Goal: Task Accomplishment & Management: Manage account settings

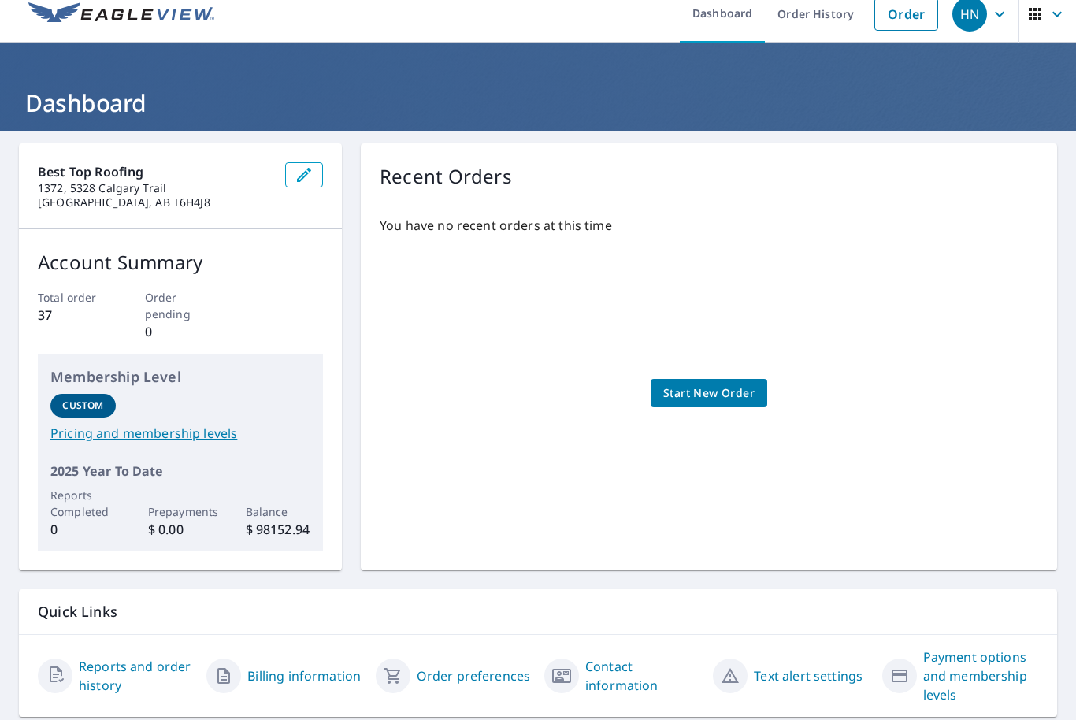
scroll to position [14, 0]
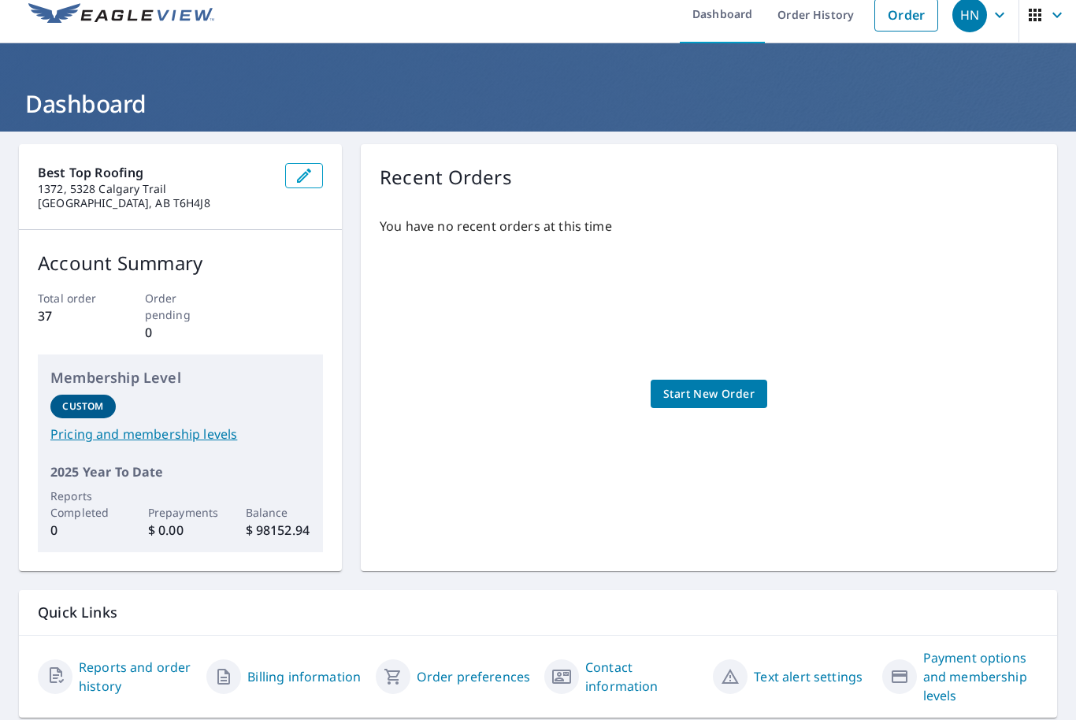
click at [732, 386] on span "Start New Order" at bounding box center [708, 394] width 91 height 20
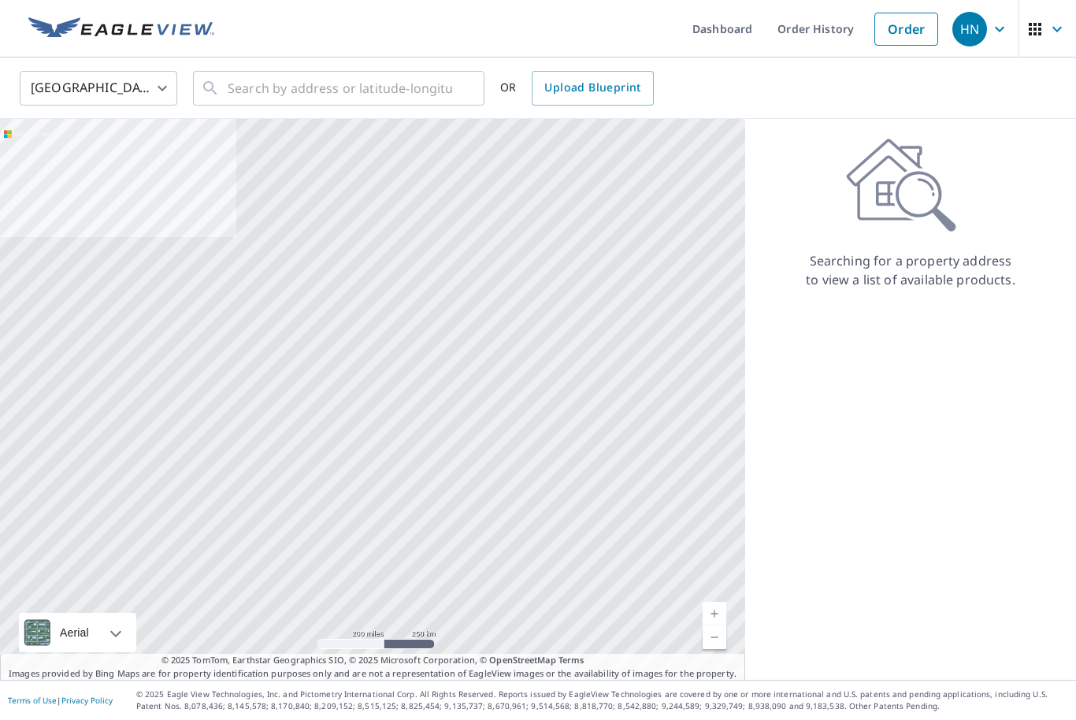
click at [951, 207] on icon at bounding box center [901, 185] width 110 height 94
click at [935, 174] on icon at bounding box center [901, 185] width 110 height 94
click at [818, 35] on link "Order History" at bounding box center [816, 28] width 102 height 57
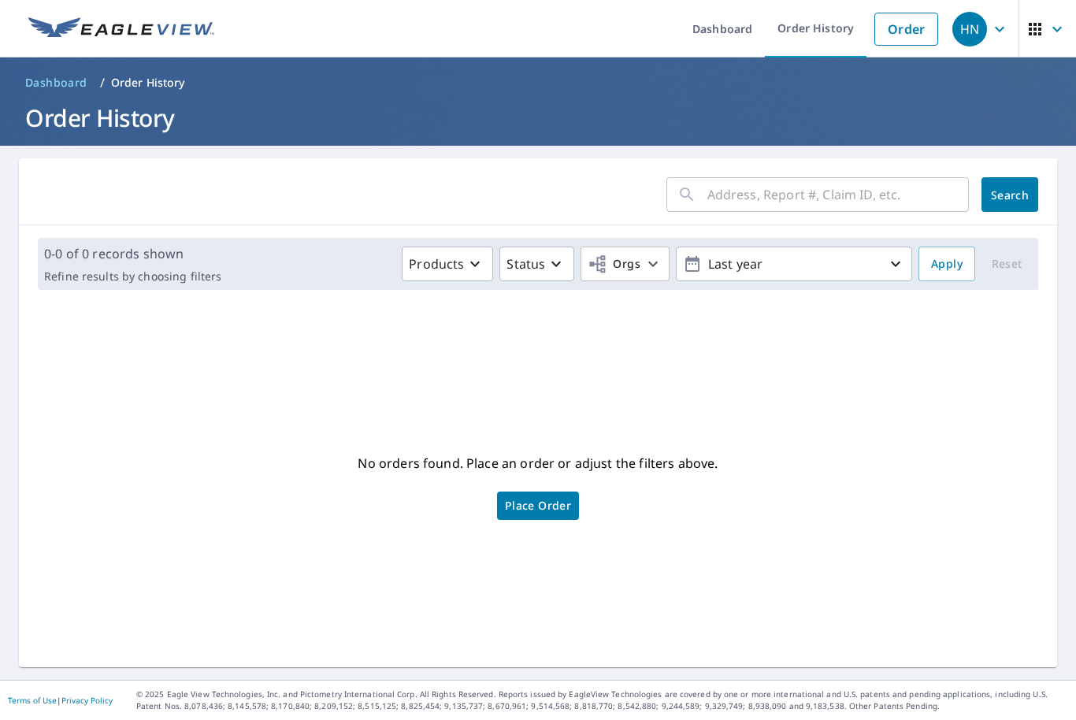
click at [1066, 33] on span "button" at bounding box center [1047, 29] width 44 height 38
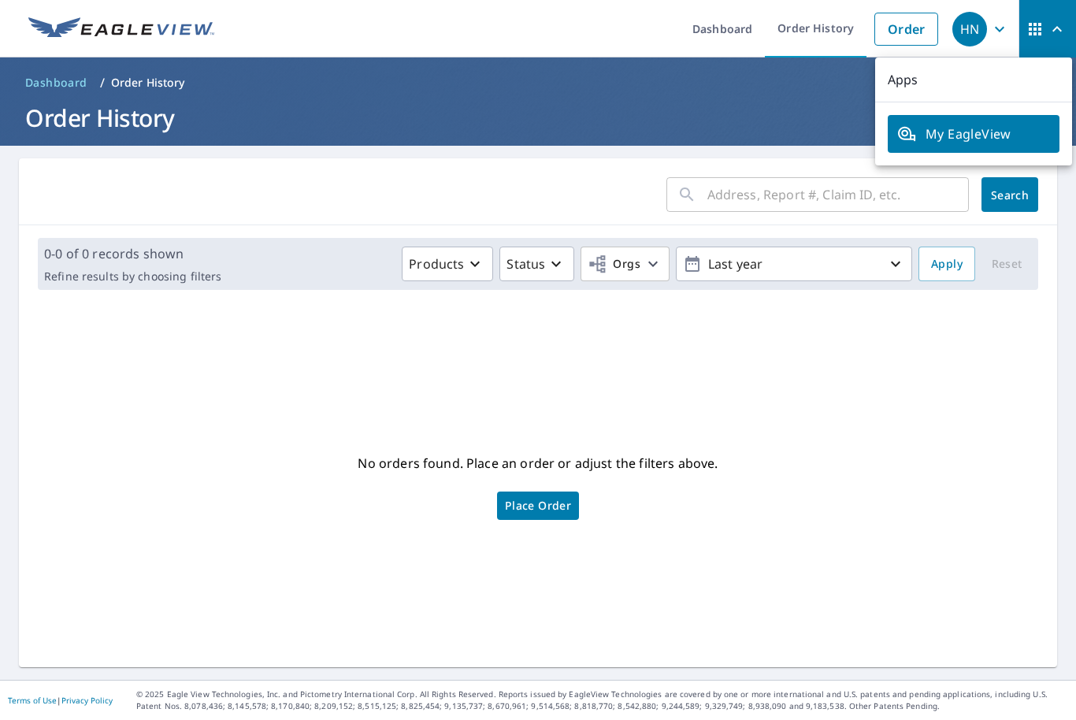
click at [926, 86] on p "Apps" at bounding box center [973, 79] width 197 height 45
click at [904, 80] on p "Apps" at bounding box center [973, 79] width 197 height 45
click at [965, 142] on span "My EagleView" at bounding box center [973, 133] width 153 height 19
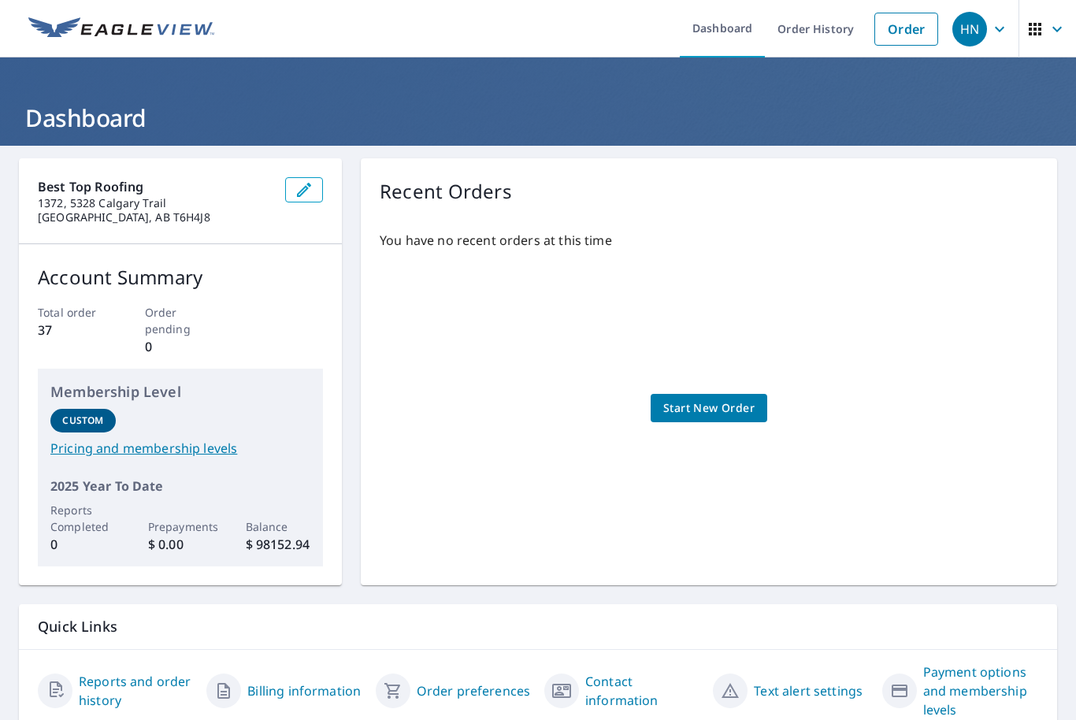
click at [736, 391] on div "You have no recent orders at this time Start New Order" at bounding box center [709, 392] width 658 height 348
click at [728, 409] on span "Start New Order" at bounding box center [708, 408] width 91 height 20
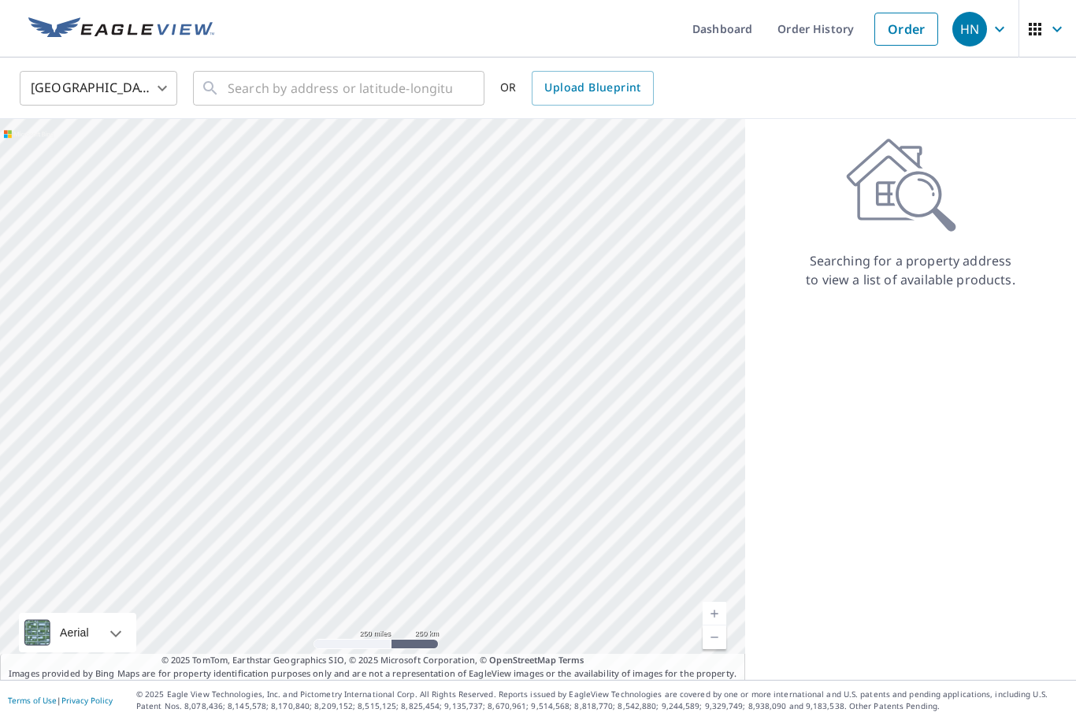
click at [712, 33] on link "Dashboard" at bounding box center [722, 28] width 85 height 57
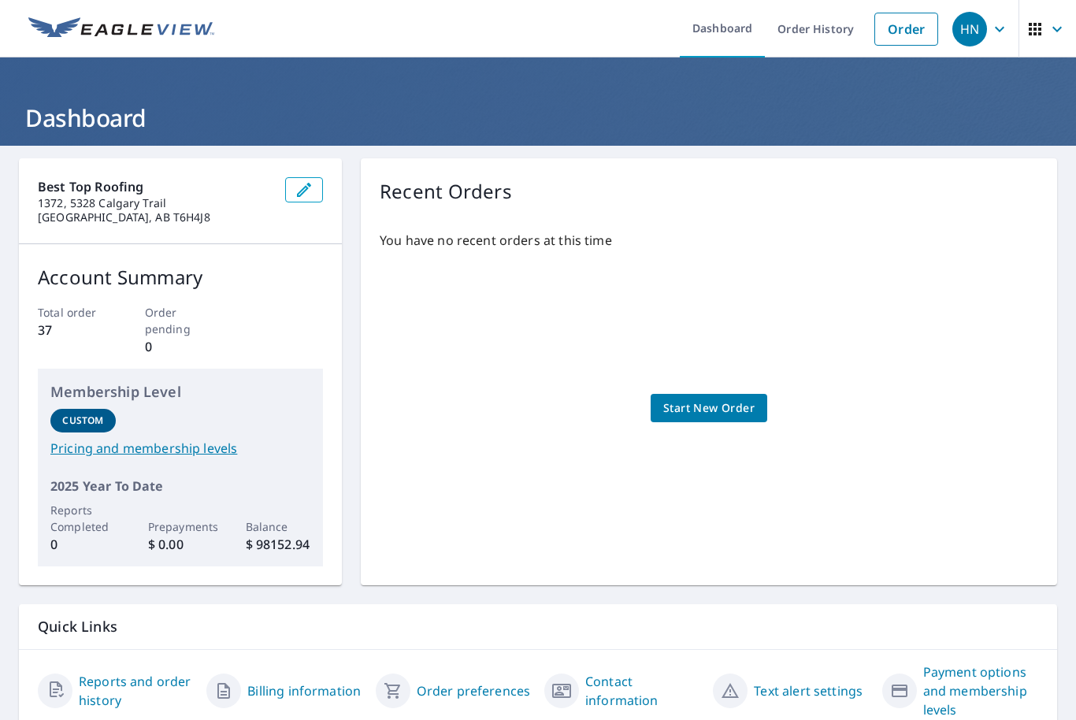
click at [833, 29] on link "Order History" at bounding box center [816, 28] width 102 height 57
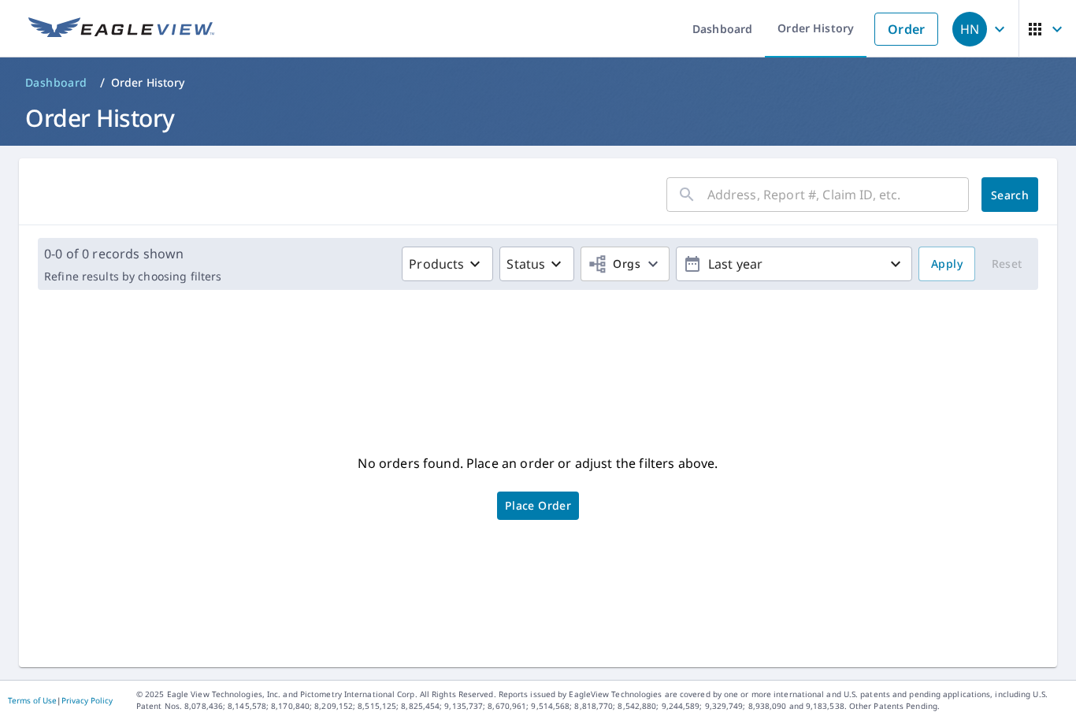
click at [983, 37] on div "HN" at bounding box center [969, 29] width 35 height 35
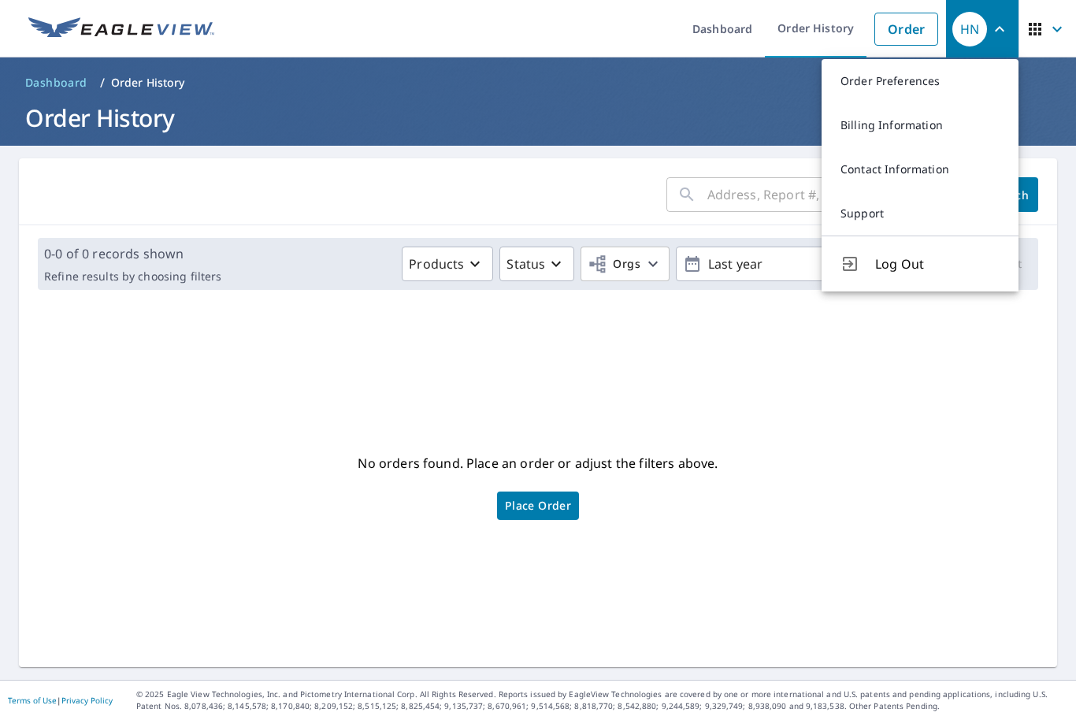
click at [590, 188] on form "​ Search" at bounding box center [538, 194] width 1000 height 35
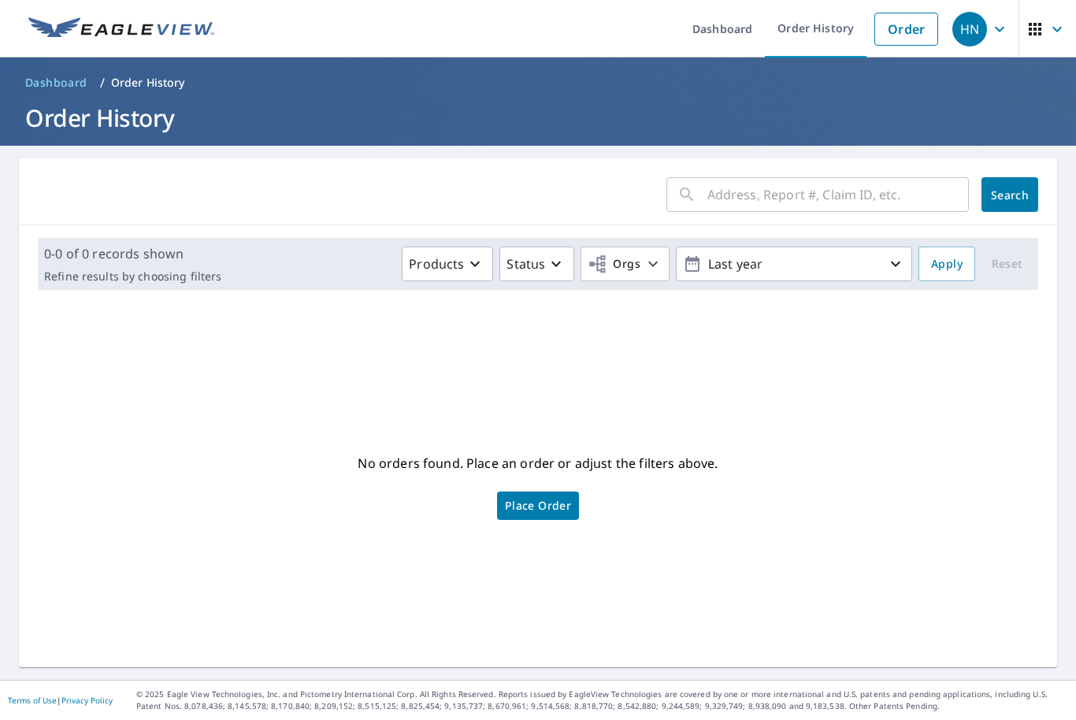
click at [1051, 42] on span "button" at bounding box center [1047, 29] width 44 height 38
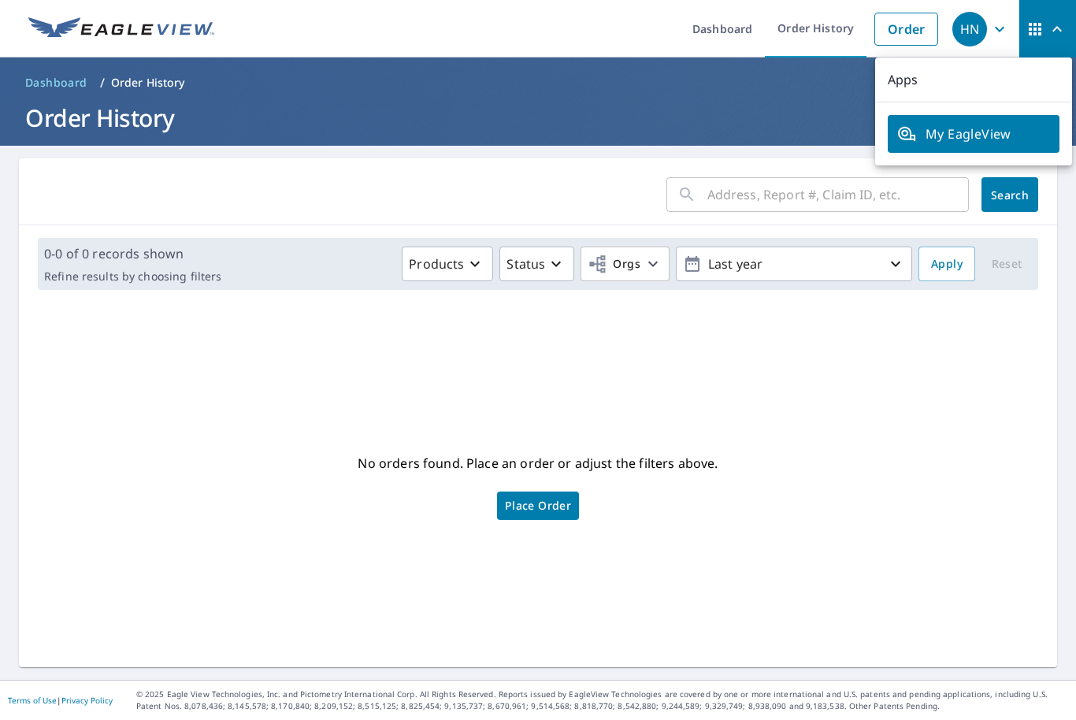
click at [983, 135] on span "My EagleView" at bounding box center [973, 133] width 153 height 19
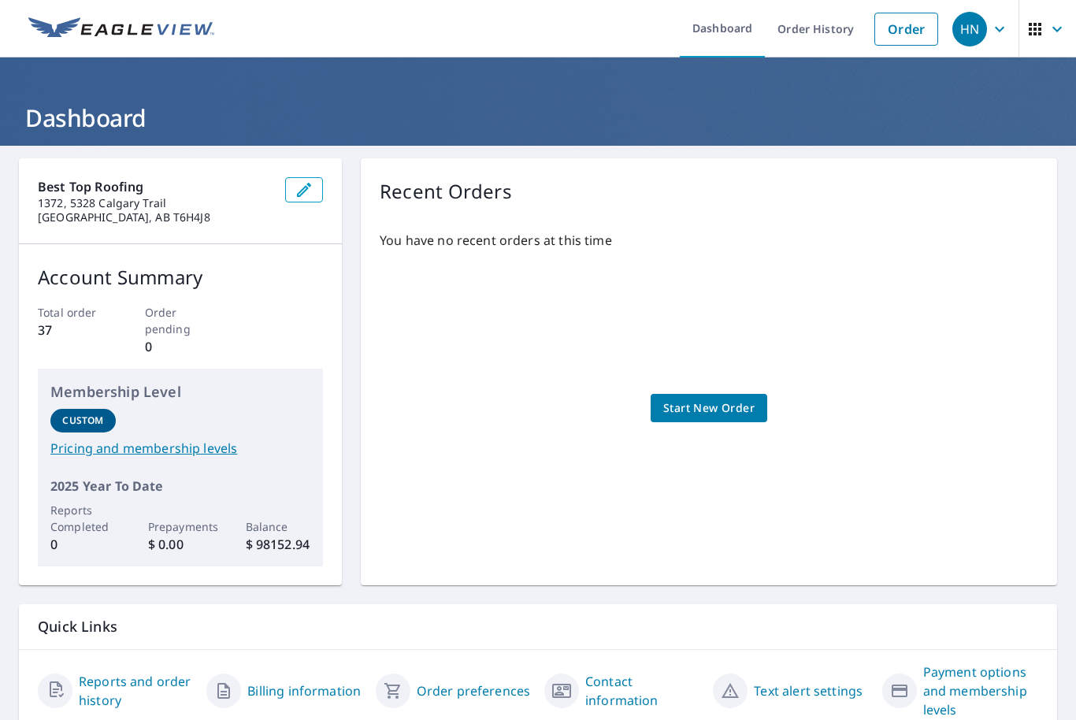
click at [300, 193] on icon "button" at bounding box center [304, 190] width 14 height 14
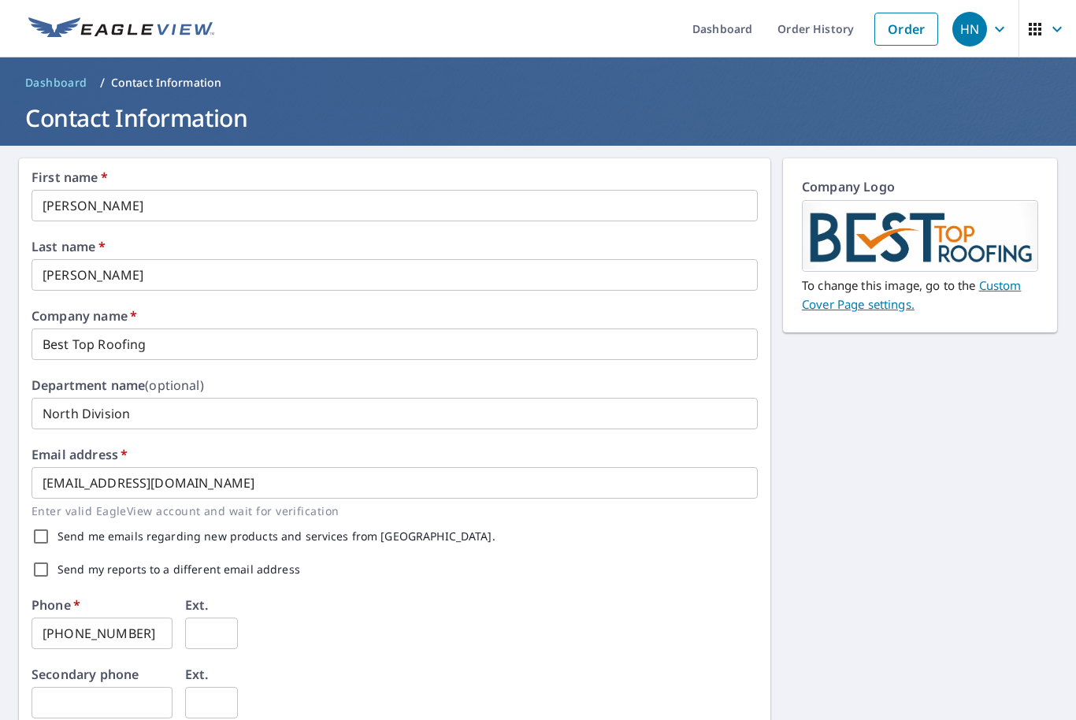
click at [43, 537] on input "Send me emails regarding new products and services from [GEOGRAPHIC_DATA]." at bounding box center [40, 536] width 33 height 33
checkbox input "true"
click at [50, 569] on input "Send my reports to a different email address" at bounding box center [40, 569] width 33 height 33
checkbox input "true"
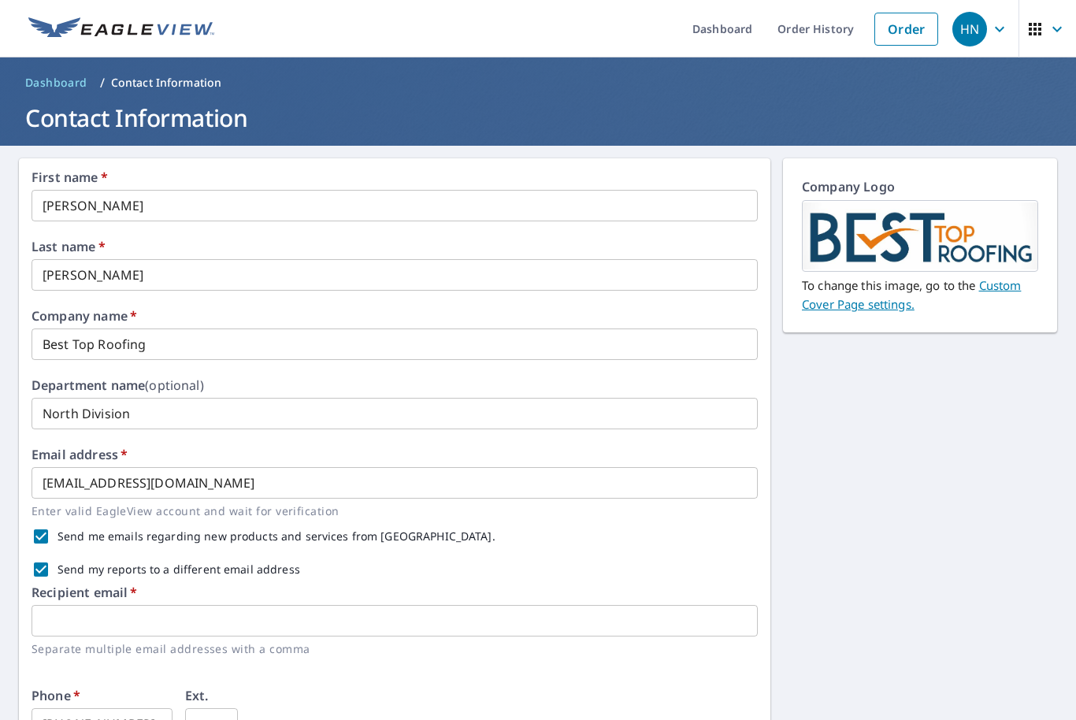
click at [132, 624] on input "text" at bounding box center [394, 620] width 726 height 31
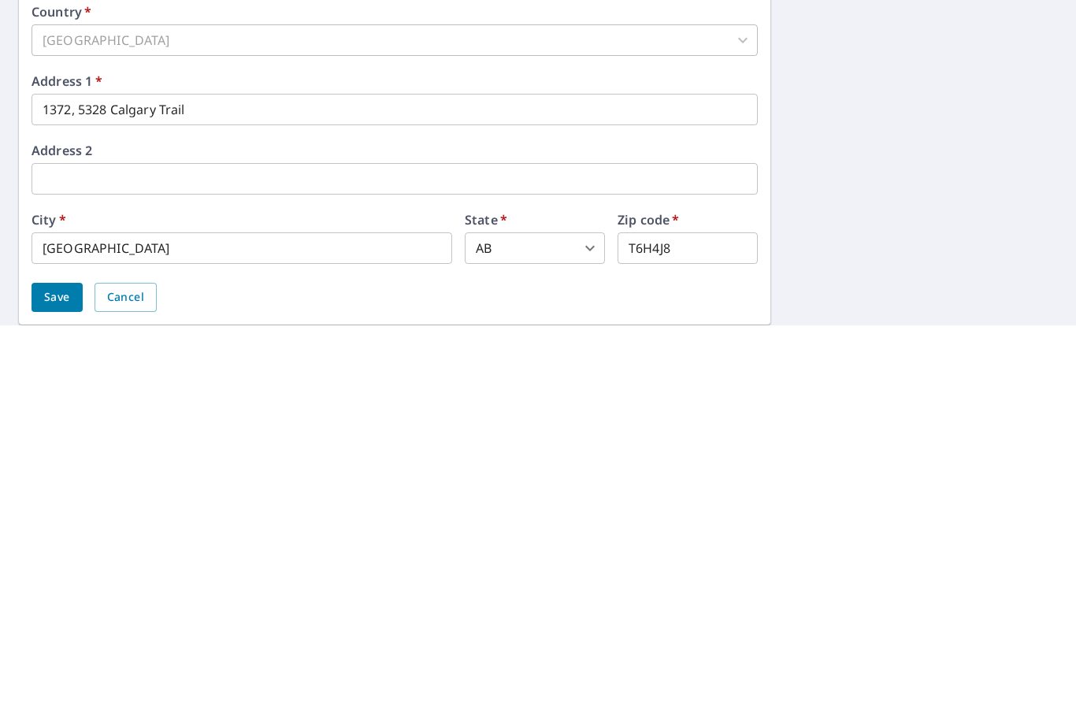
scroll to position [427, 0]
type input "[EMAIL_ADDRESS][DOMAIN_NAME]"
click at [52, 678] on button "Save" at bounding box center [56, 692] width 51 height 29
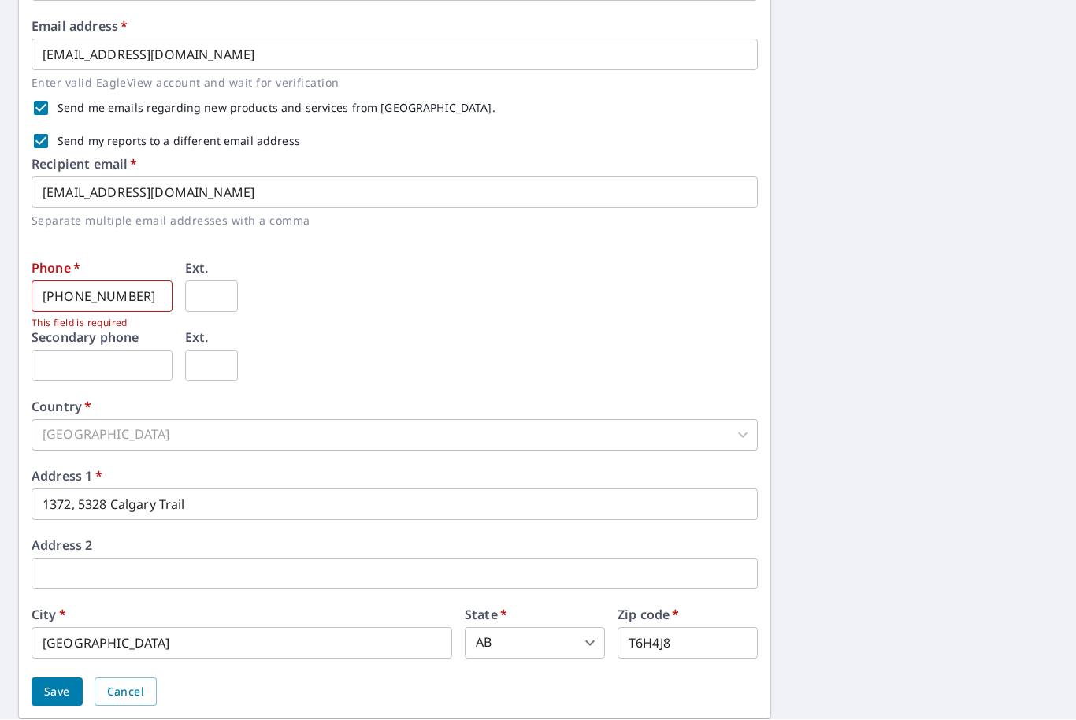
scroll to position [506, 0]
click at [61, 684] on span "Save" at bounding box center [57, 694] width 26 height 20
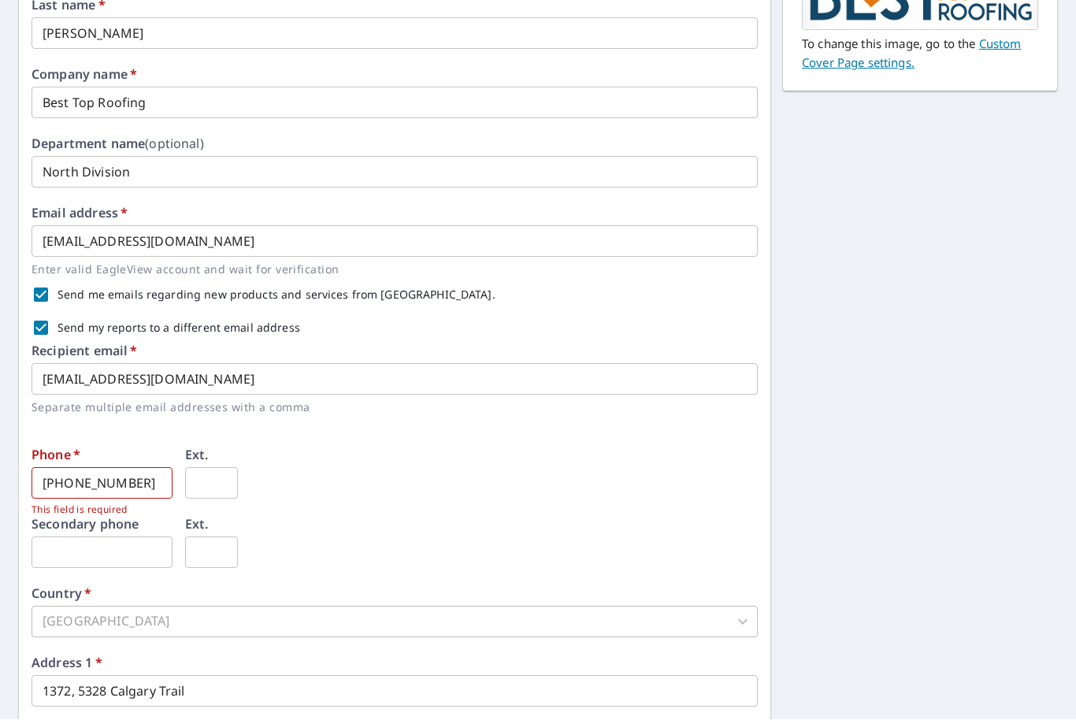
scroll to position [321, 0]
click at [110, 537] on input "text" at bounding box center [101, 552] width 141 height 31
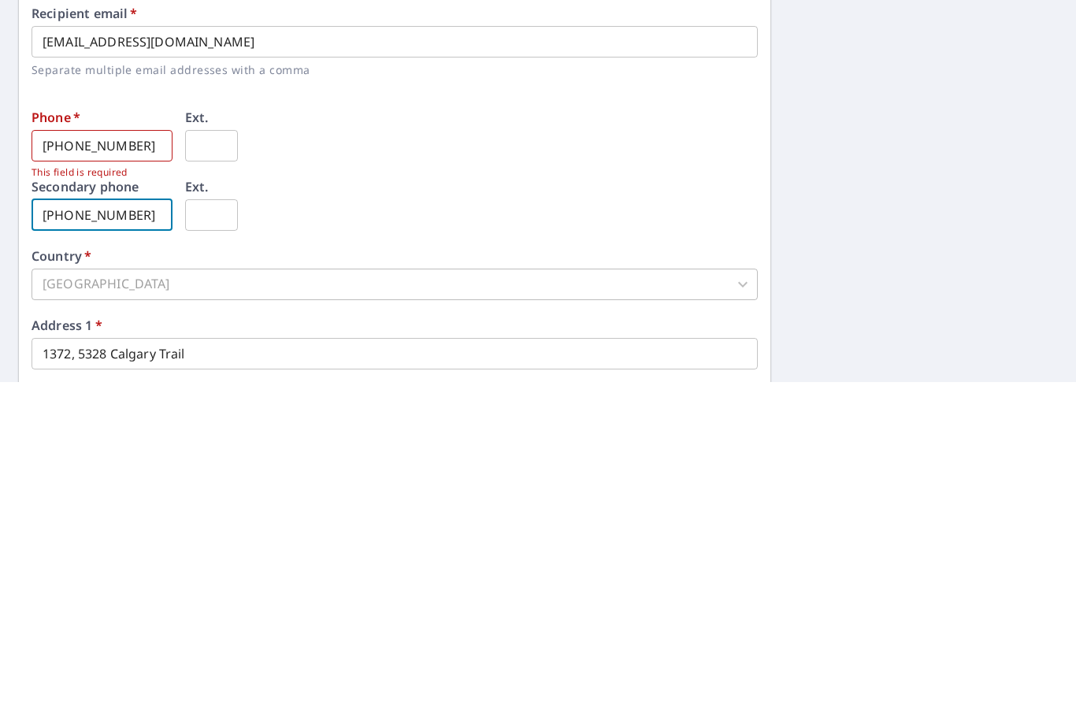
type input "[PHONE_NUMBER]"
click at [176, 606] on div "[GEOGRAPHIC_DATA]" at bounding box center [394, 621] width 726 height 31
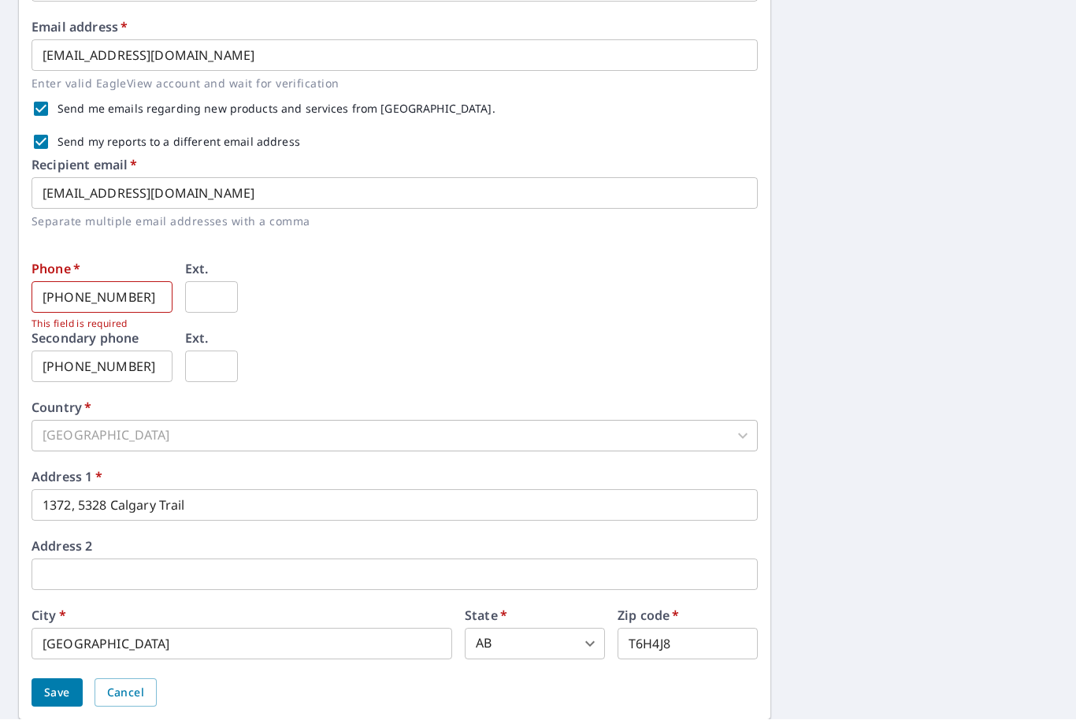
click at [70, 679] on button "Save" at bounding box center [56, 693] width 51 height 29
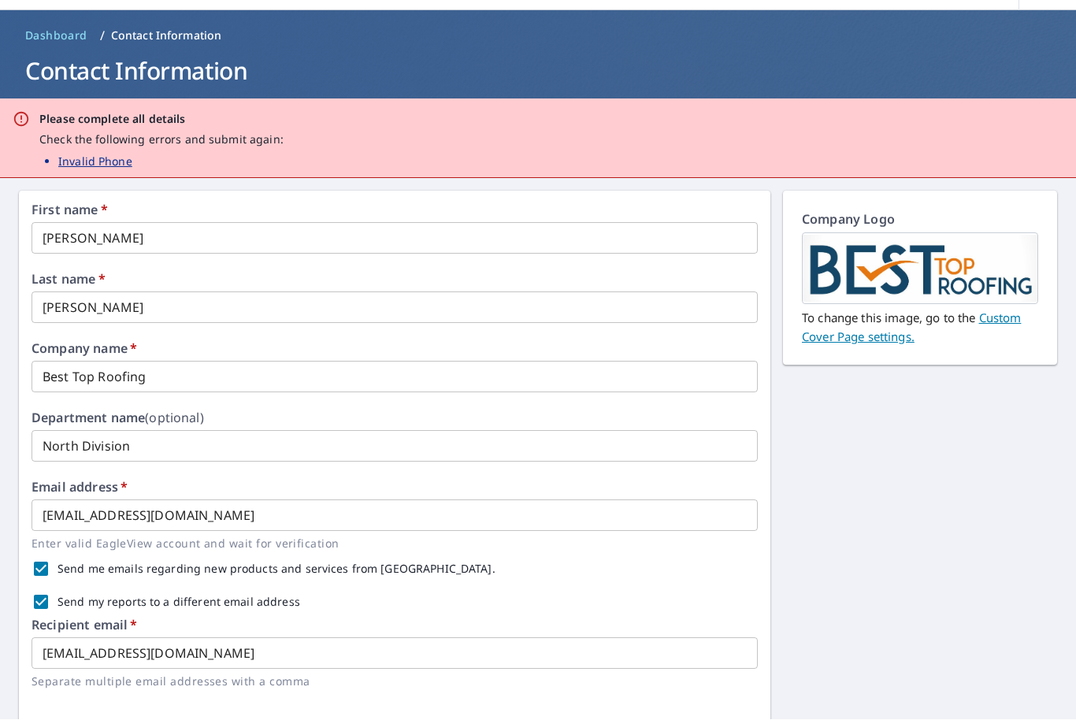
scroll to position [0, 0]
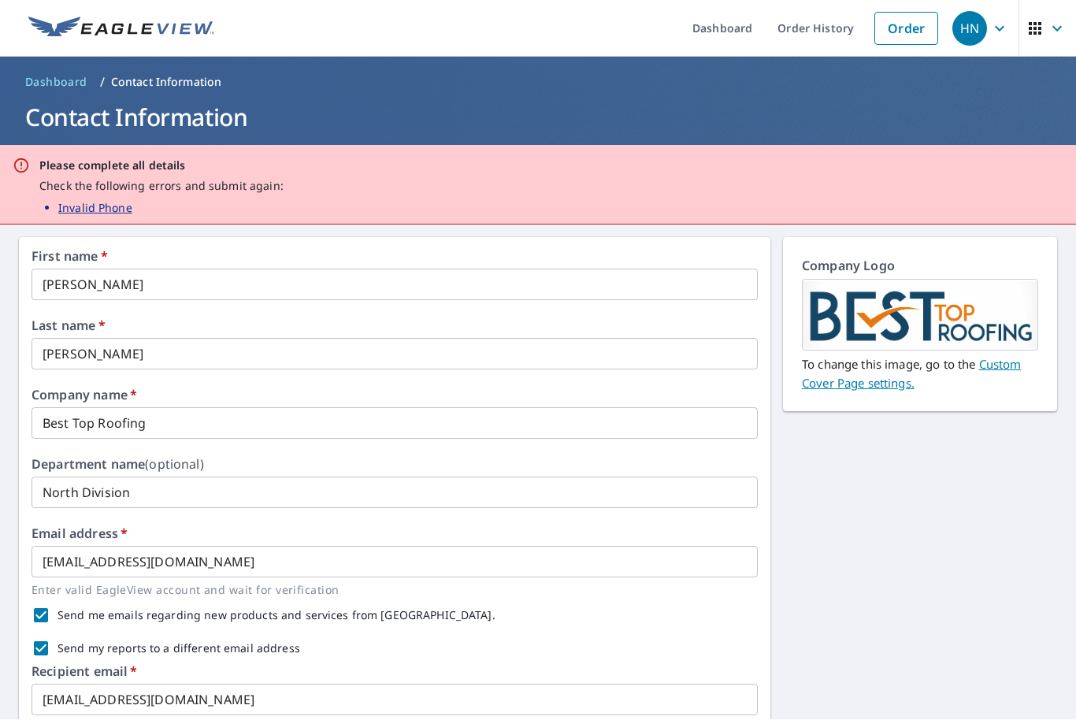
click at [98, 200] on p "Invalid Phone" at bounding box center [95, 208] width 74 height 17
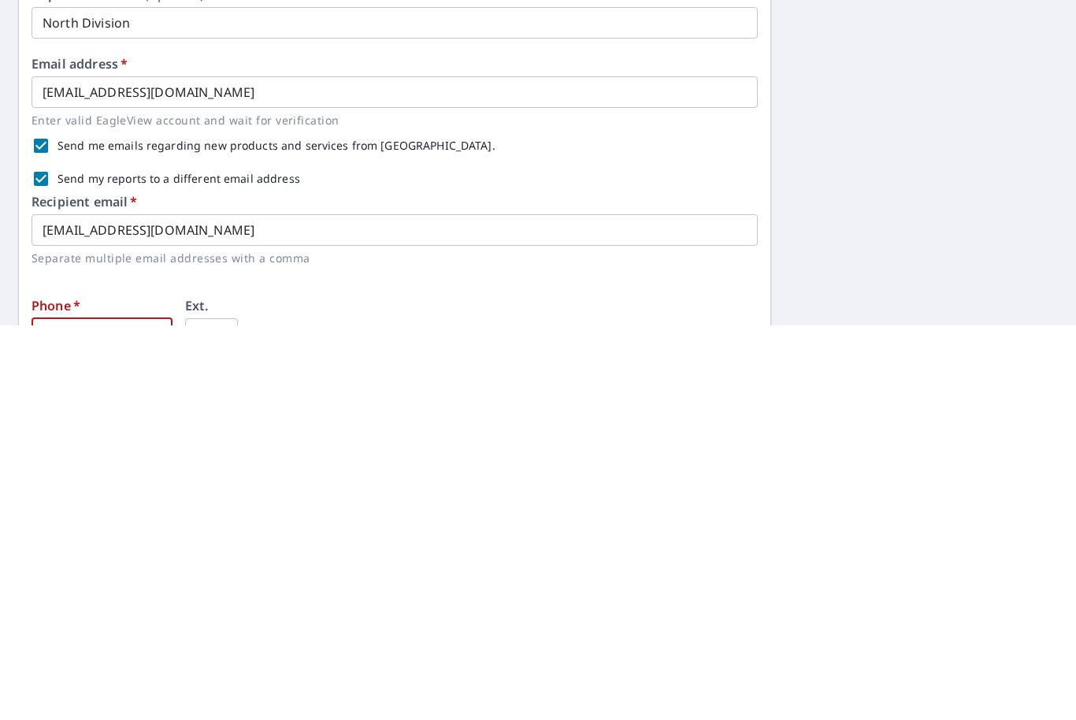
scroll to position [52, 0]
type input "[PHONE_NUMBER]"
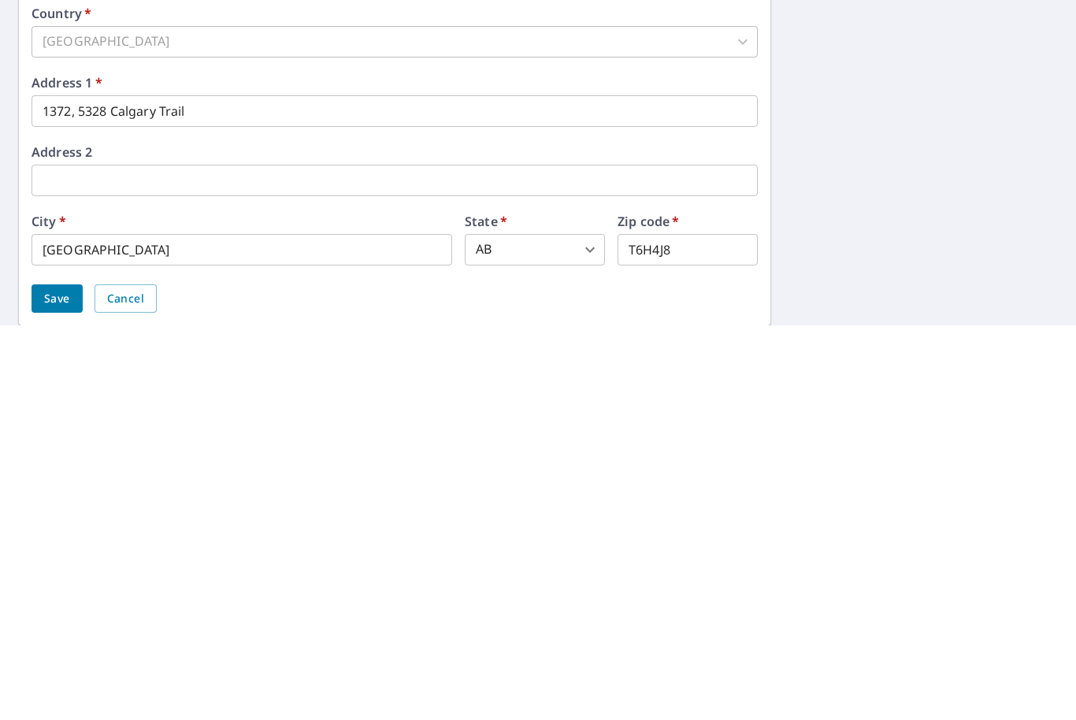
click at [66, 684] on span "Save" at bounding box center [57, 694] width 26 height 20
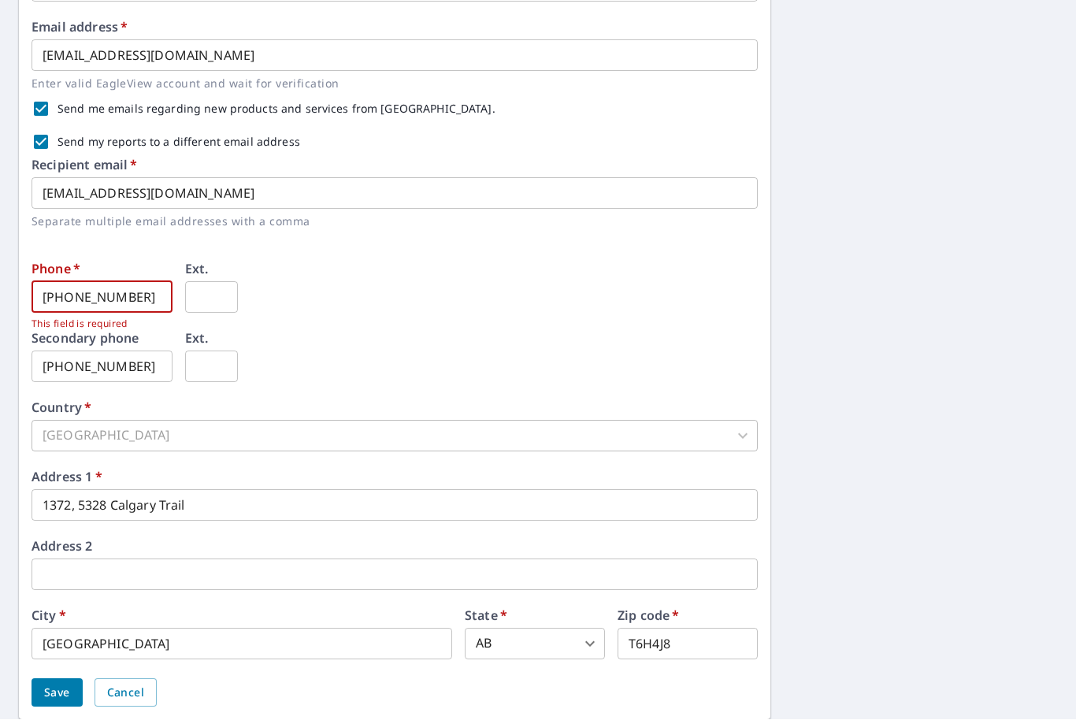
scroll to position [287, 0]
click at [65, 683] on span "Save" at bounding box center [57, 693] width 26 height 20
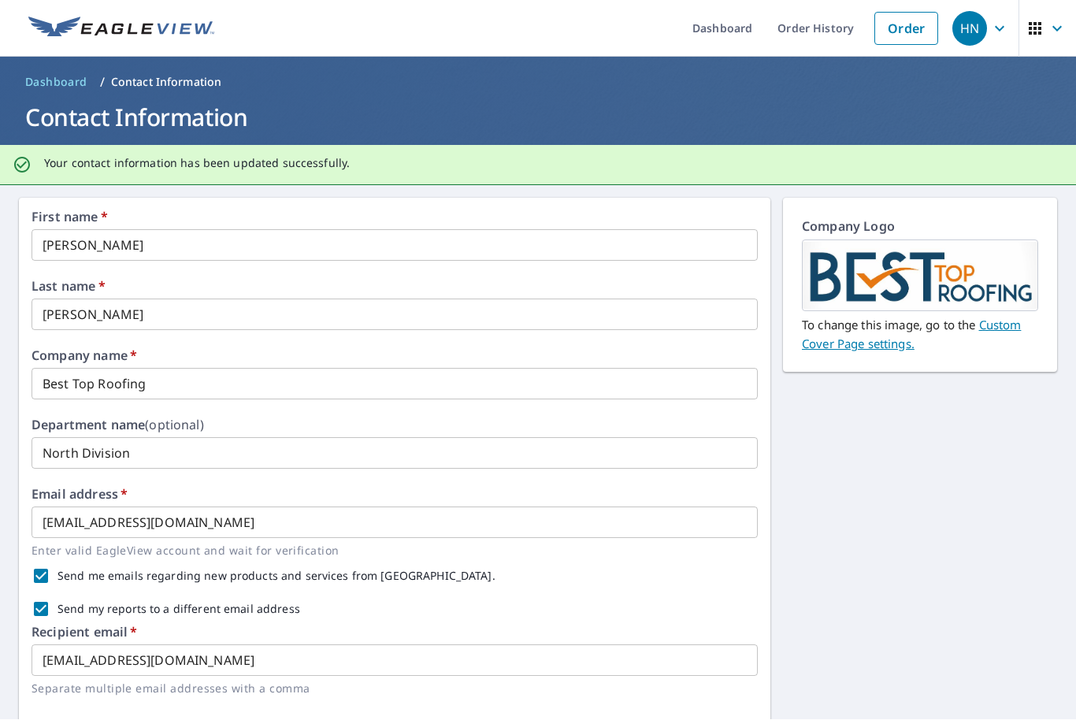
scroll to position [0, 0]
click at [52, 84] on span "Dashboard" at bounding box center [56, 83] width 62 height 16
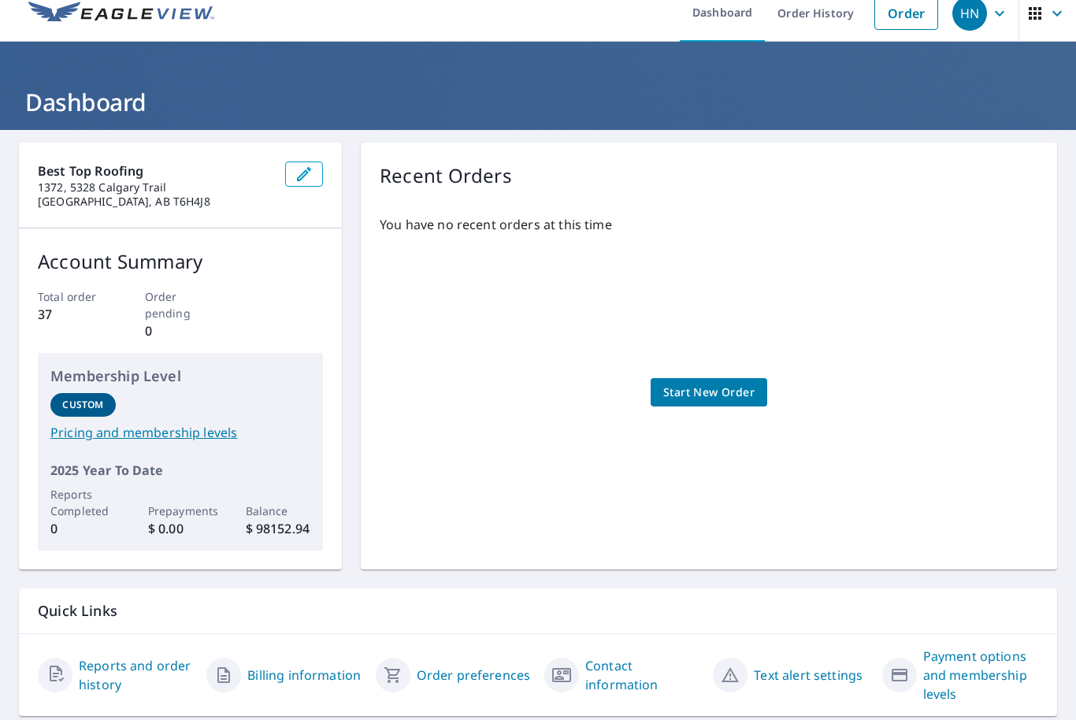
scroll to position [14, 0]
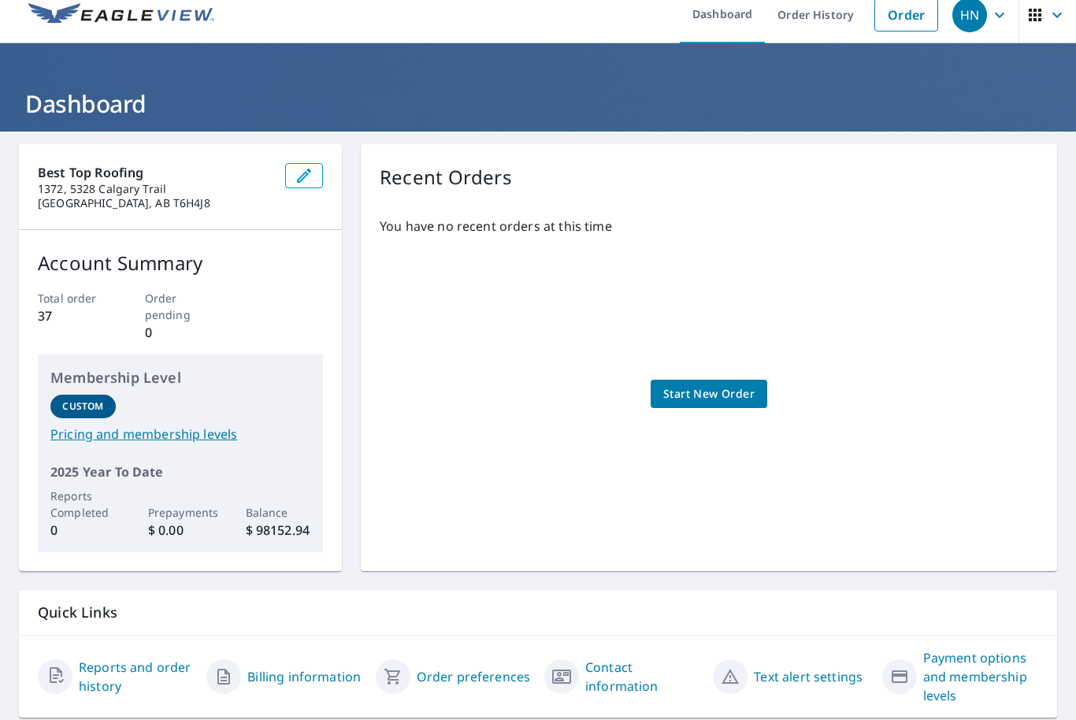
click at [729, 394] on span "Start New Order" at bounding box center [708, 394] width 91 height 20
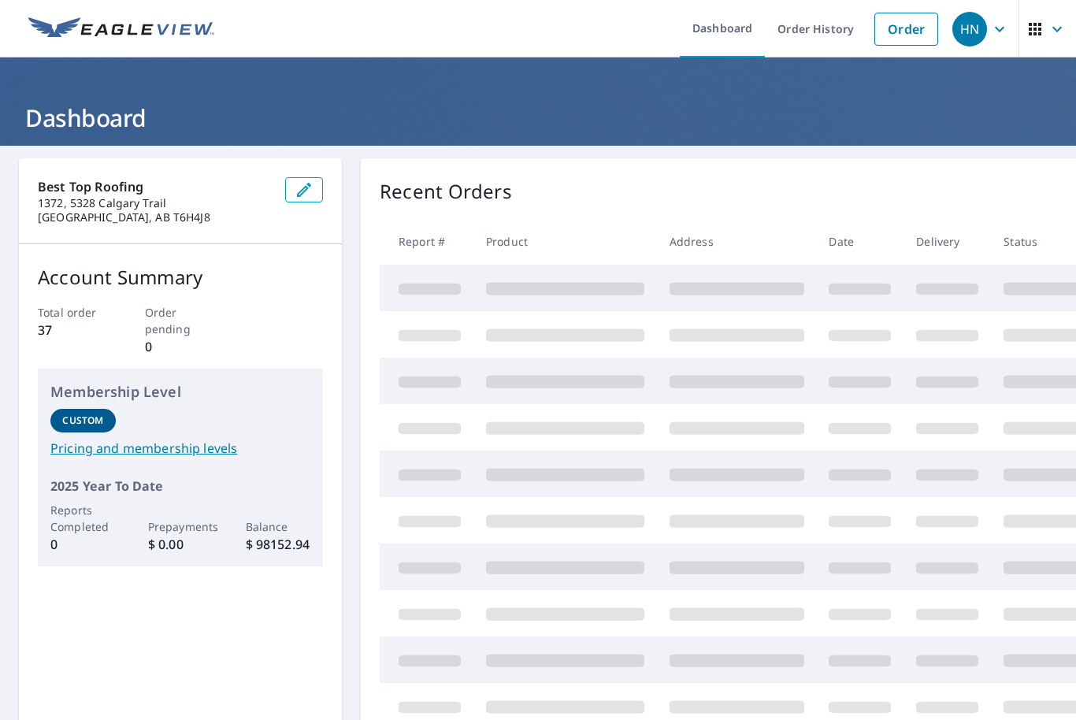
click at [287, 543] on p "$ 98152.94" at bounding box center [278, 544] width 65 height 19
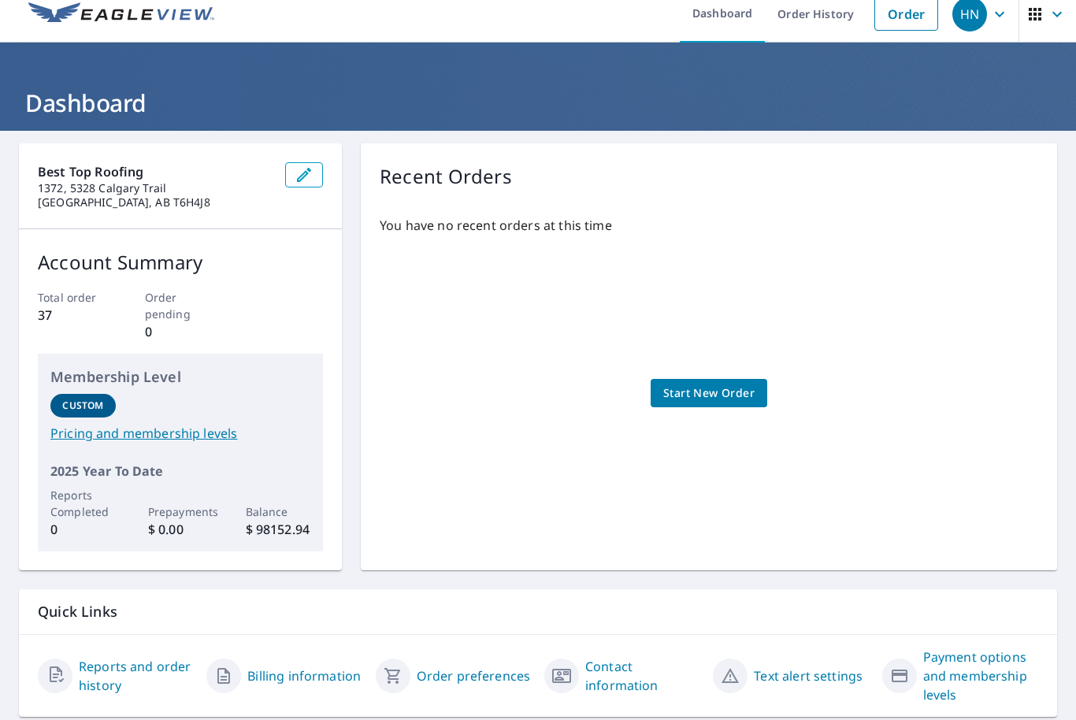
scroll to position [14, 0]
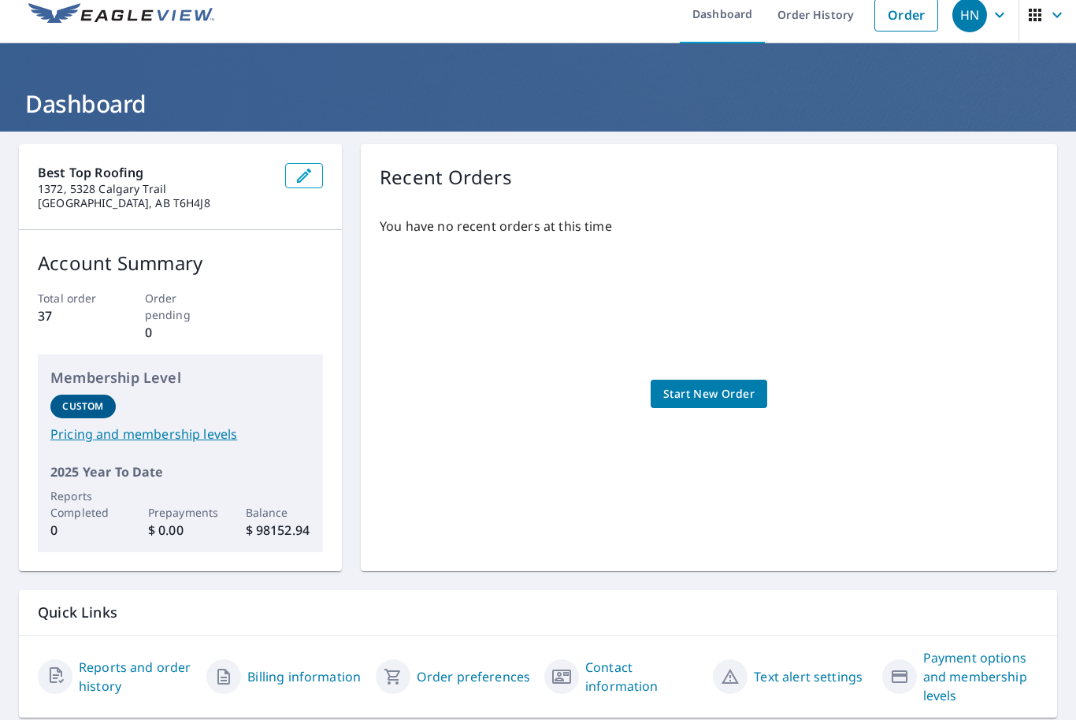
click at [277, 534] on p "$ 98152.94" at bounding box center [278, 530] width 65 height 19
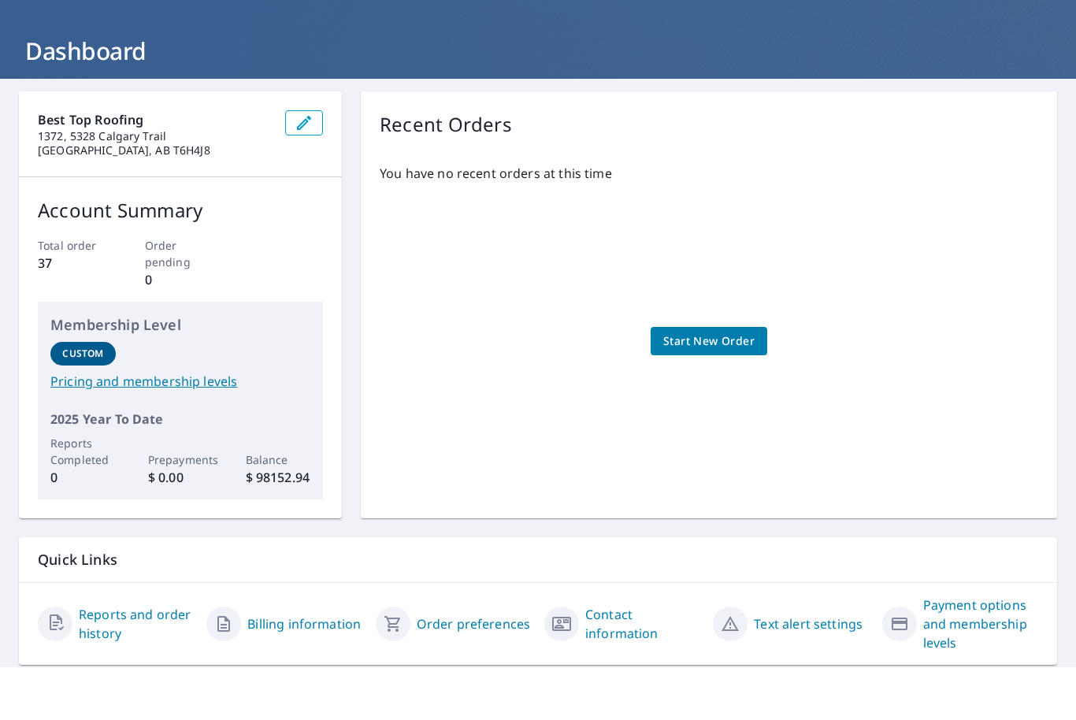
scroll to position [52, 0]
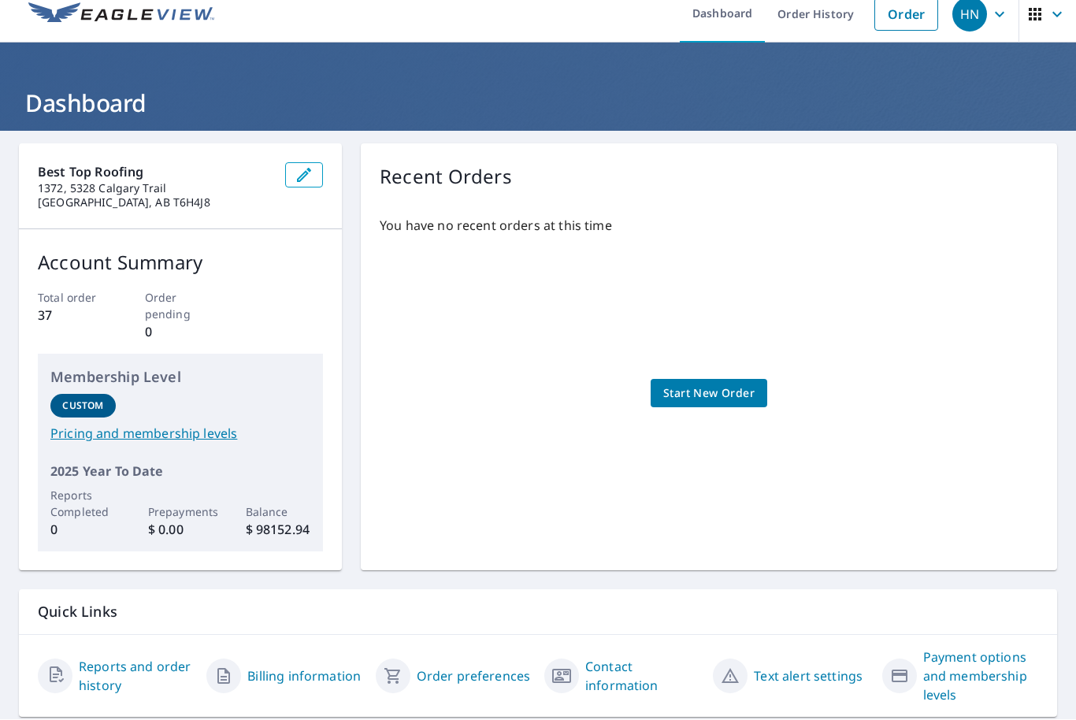
click at [476, 667] on link "Order preferences" at bounding box center [474, 676] width 114 height 19
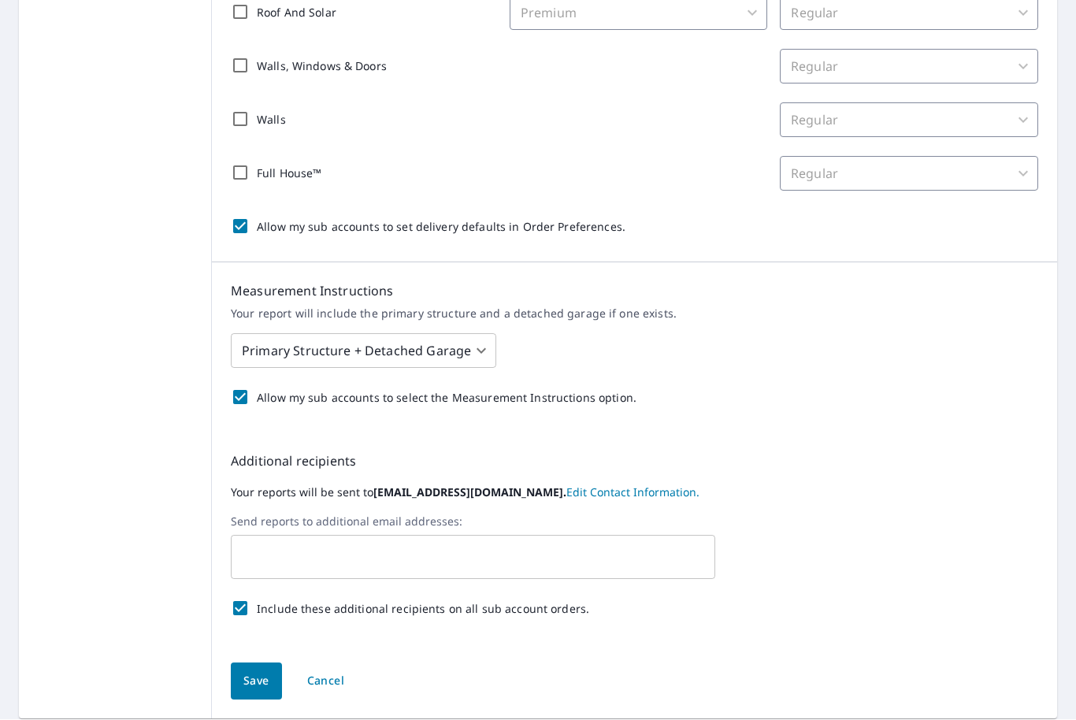
scroll to position [409, 0]
click at [260, 664] on button "Save" at bounding box center [256, 682] width 51 height 37
